Goal: Information Seeking & Learning: Find specific fact

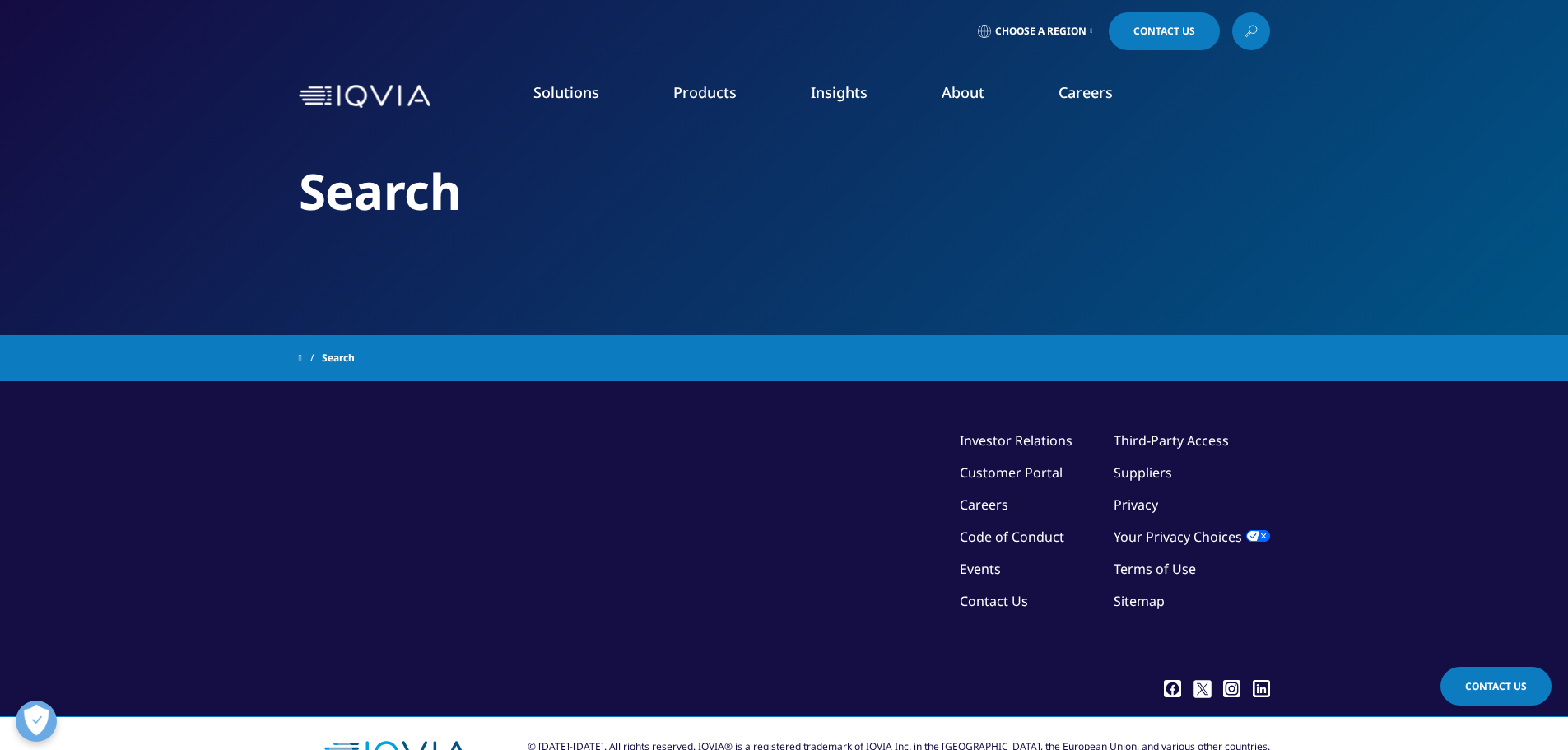
type input "QCare"
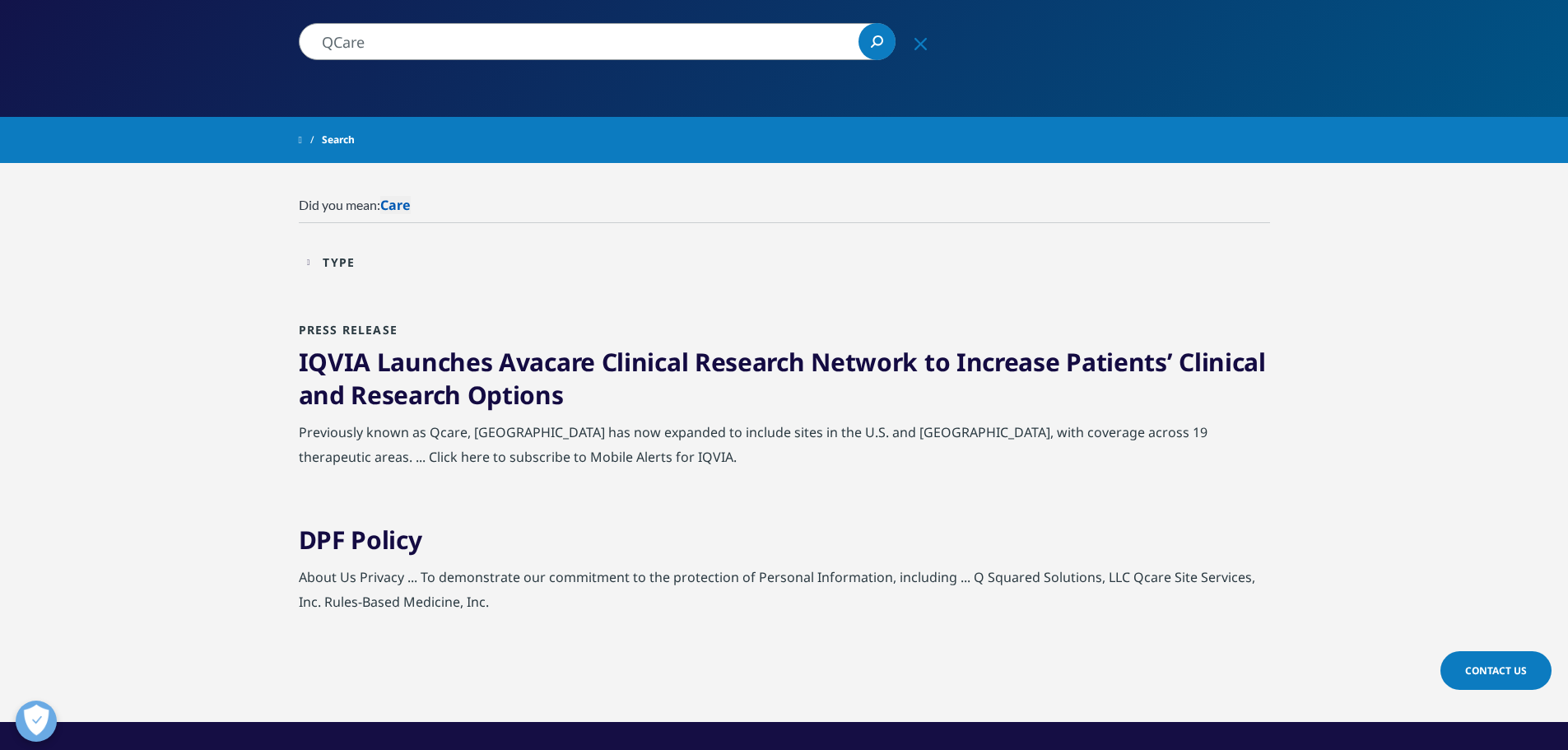
scroll to position [247, 0]
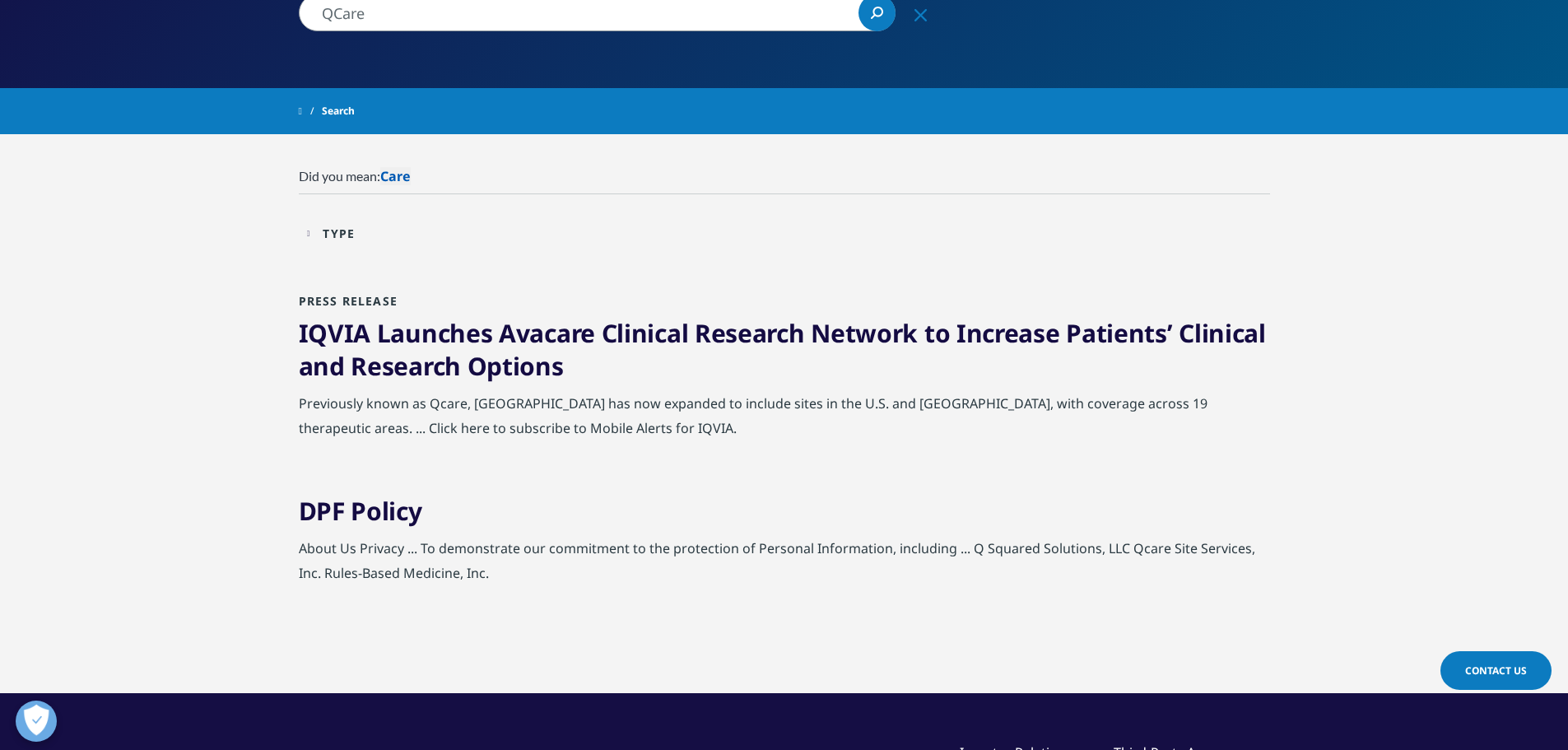
click at [450, 358] on link "IQVIA Launches Avacare Clinical Research Network to Increase Patients’ Clinical…" at bounding box center [783, 349] width 968 height 67
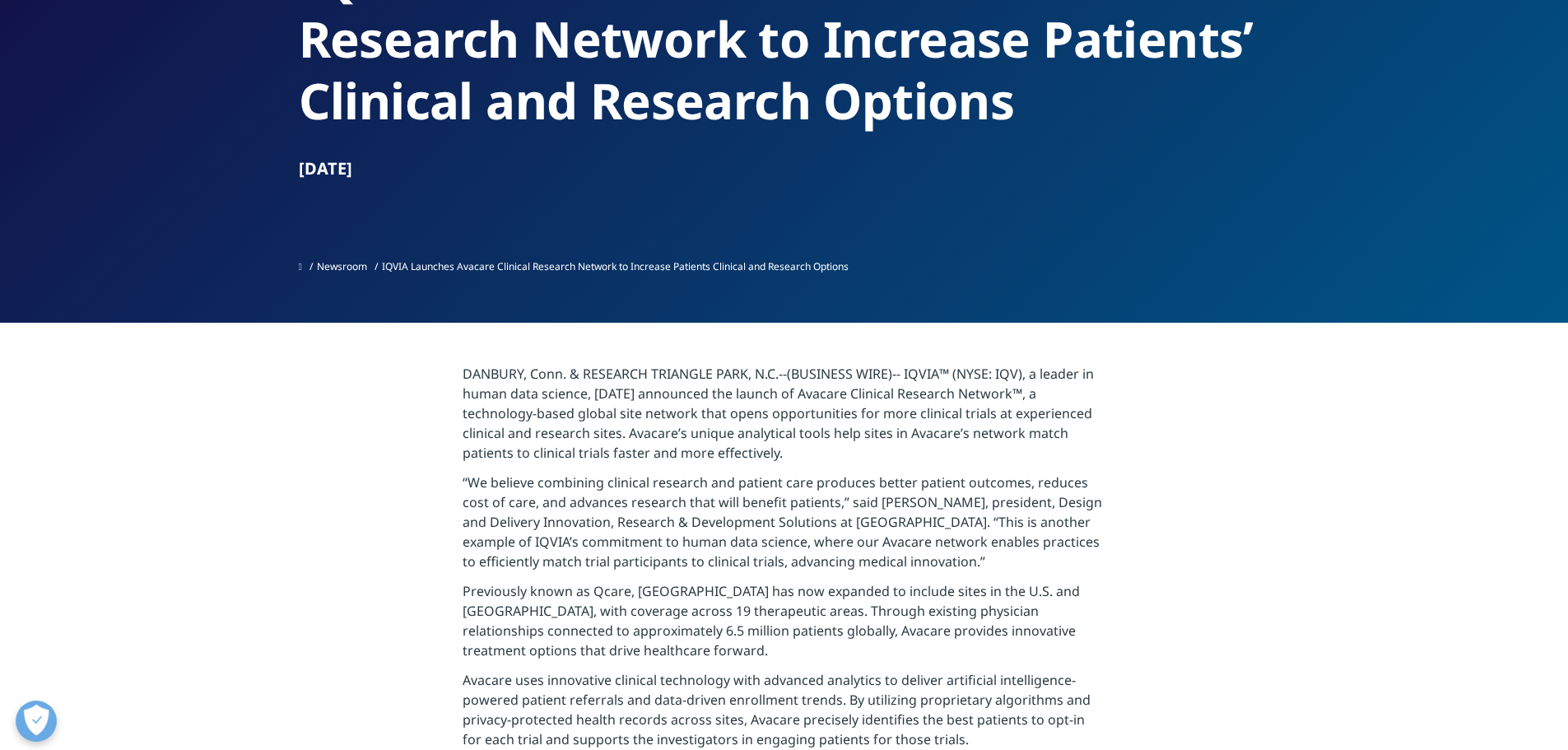
scroll to position [247, 0]
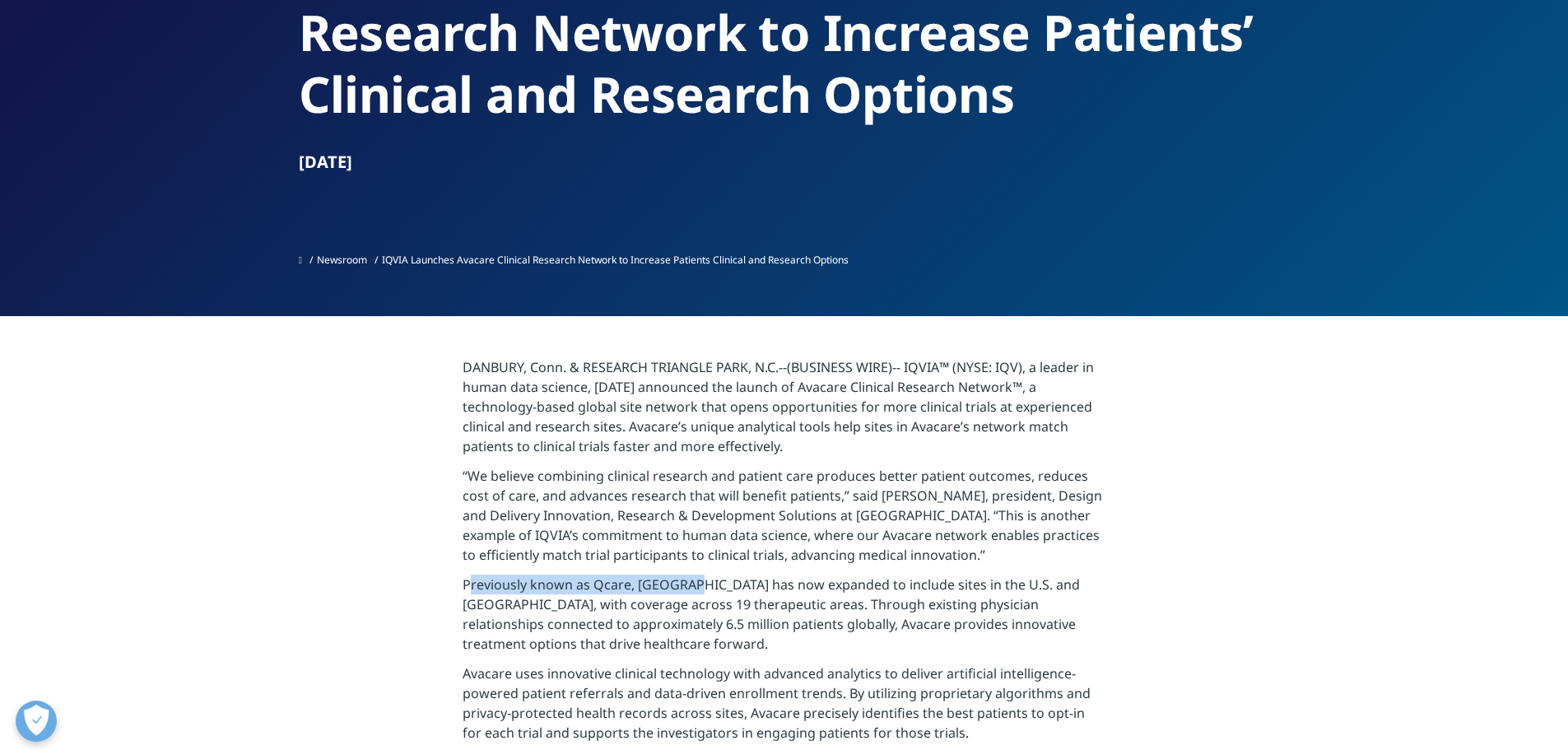
drag, startPoint x: 462, startPoint y: 586, endPoint x: 684, endPoint y: 580, distance: 222.1
drag, startPoint x: 675, startPoint y: 580, endPoint x: 650, endPoint y: 588, distance: 26.2
click at [650, 588] on p "Previously known as Qcare, Avacare has now expanded to include sites in the U.S…" at bounding box center [784, 619] width 643 height 89
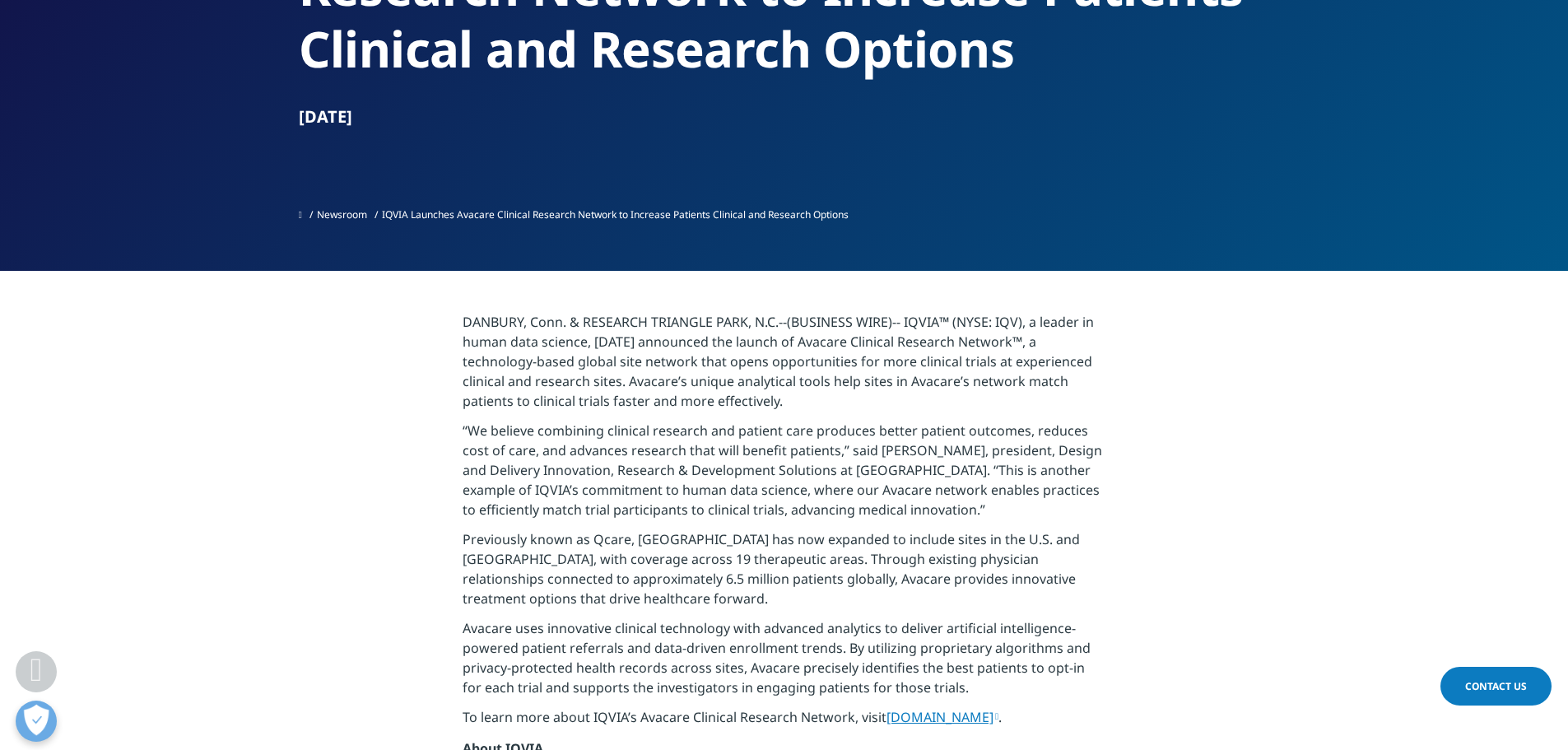
scroll to position [330, 0]
